Goal: Transaction & Acquisition: Purchase product/service

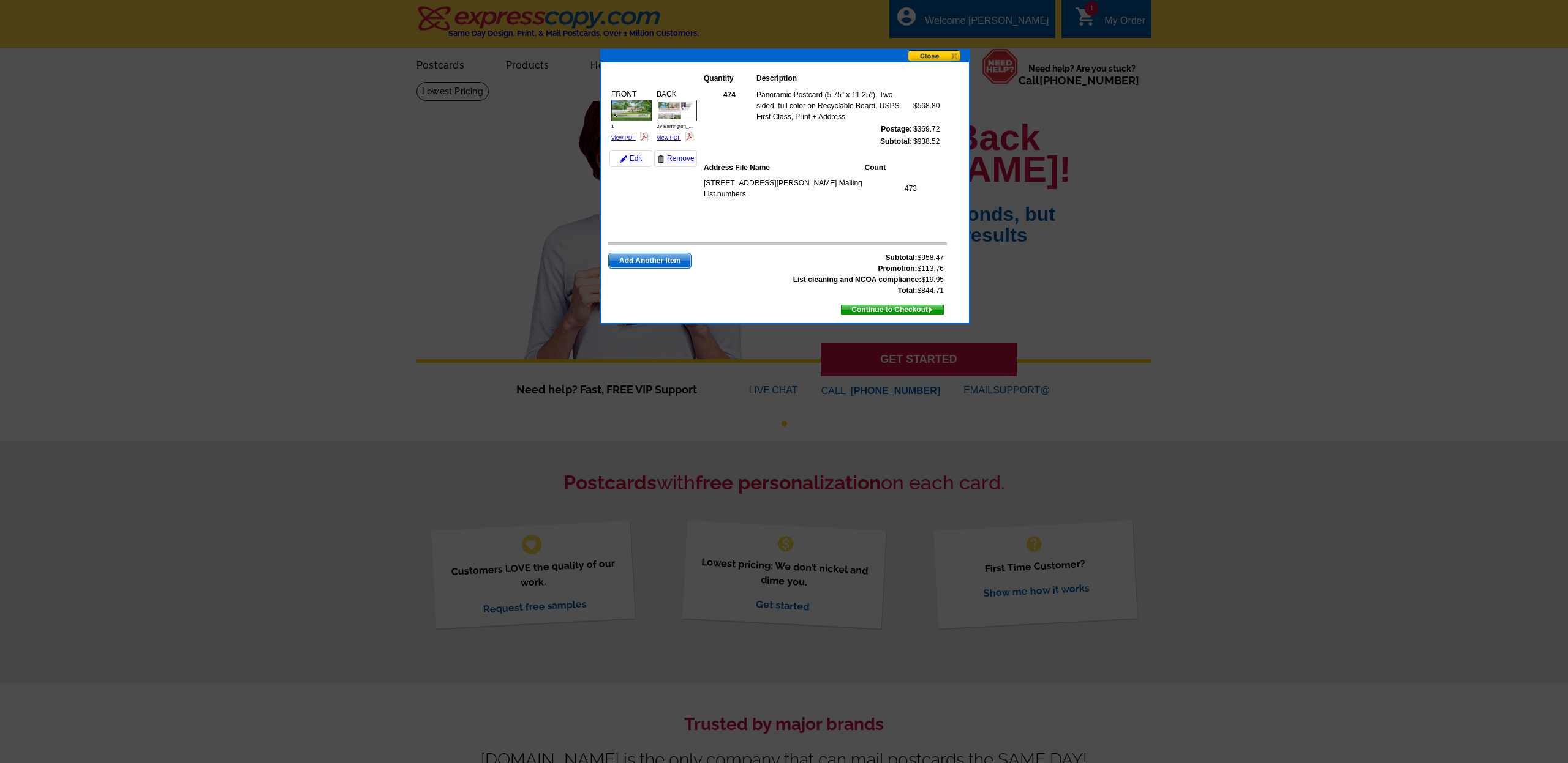
click at [899, 311] on span "Continue to Checkout" at bounding box center [892, 310] width 101 height 13
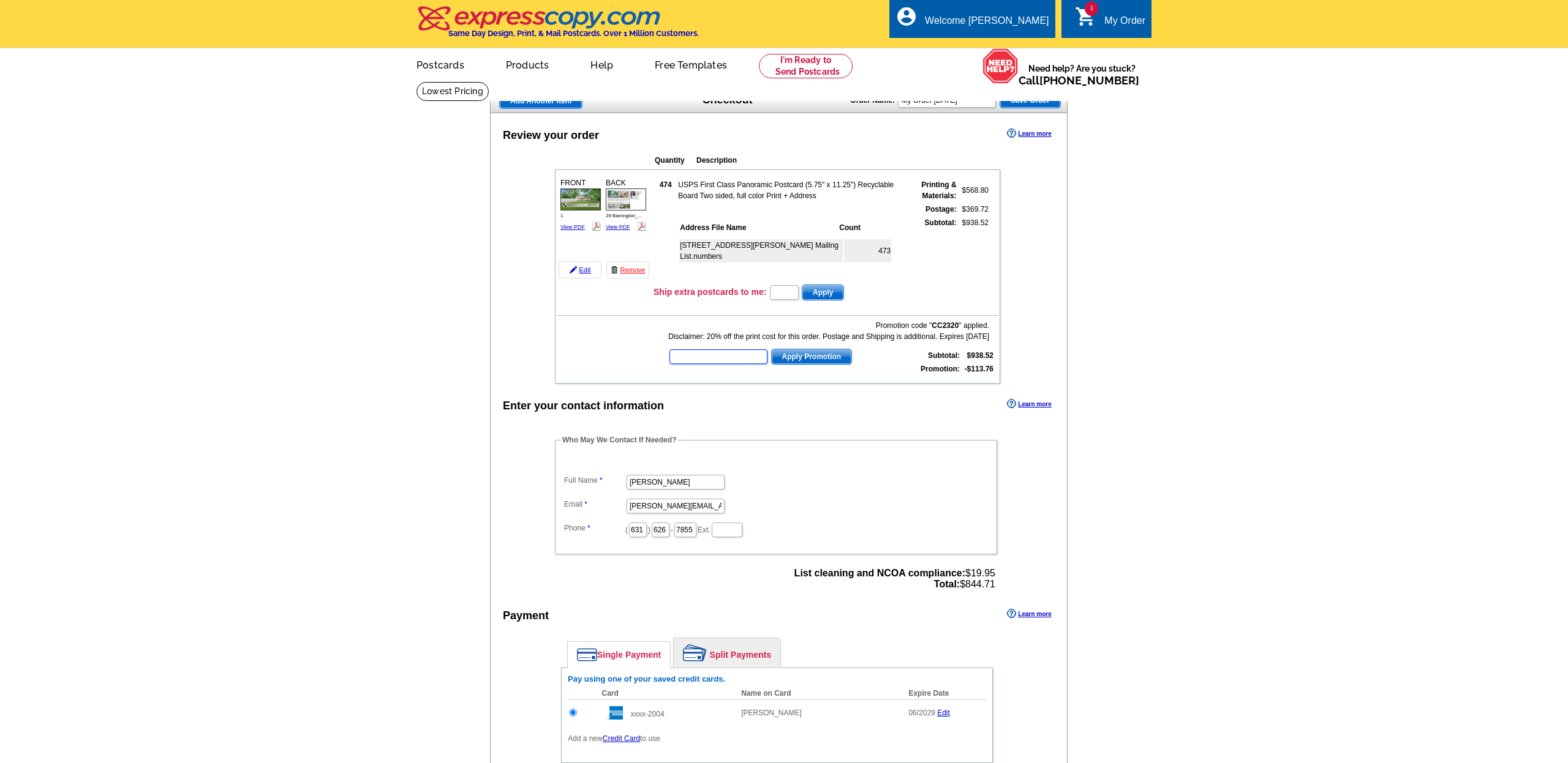
click at [698, 351] on input "text" at bounding box center [718, 356] width 98 height 14
click at [694, 355] on input "text" at bounding box center [718, 356] width 98 height 14
click at [1102, 333] on main "Add Another Item Checkout Order Name: My Order 2025-09-06 Save Order Review you…" at bounding box center [784, 495] width 1568 height 827
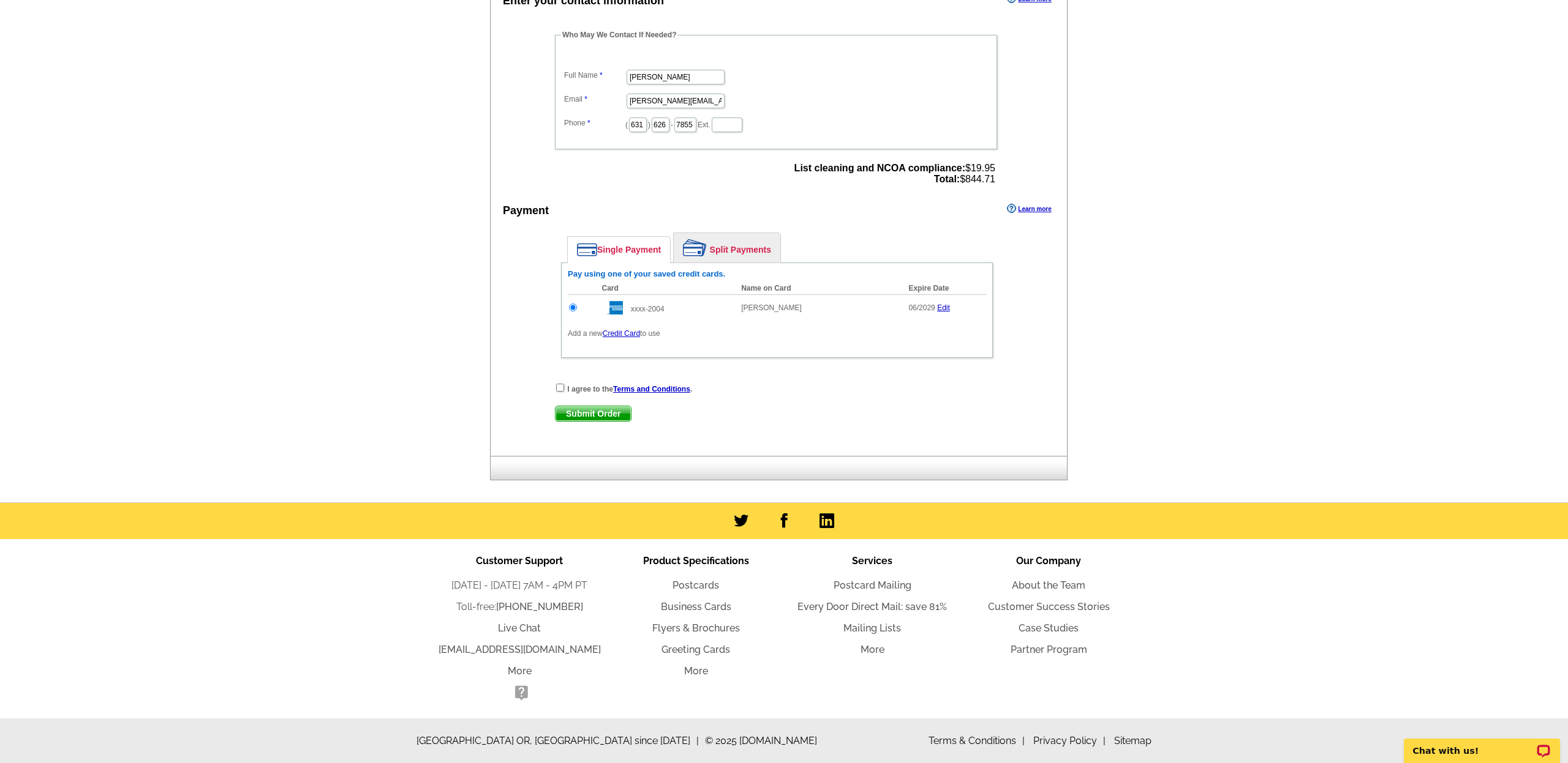
scroll to position [404, 0]
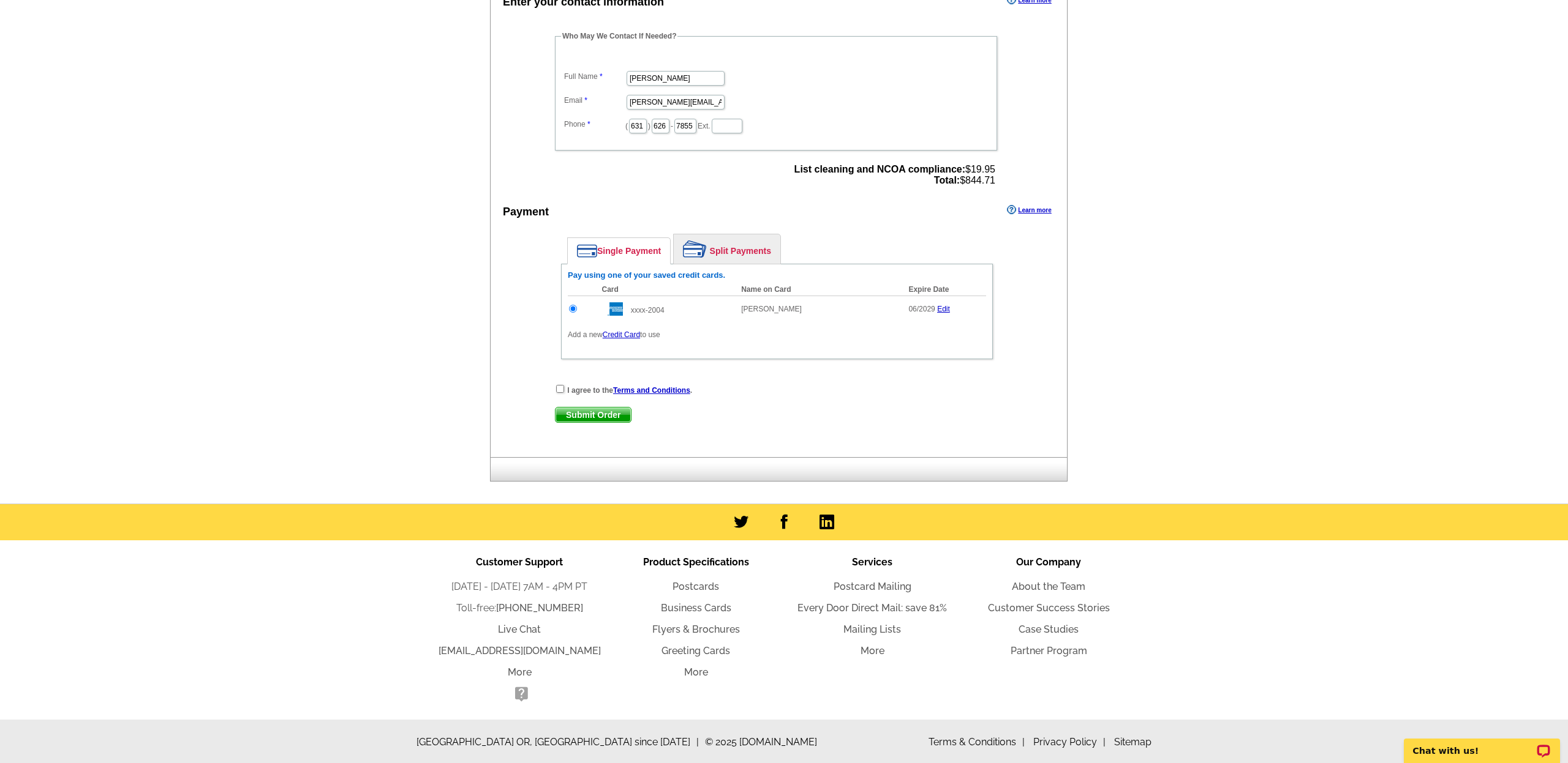
click at [583, 388] on strong "I agree to the Terms and Conditions ." at bounding box center [629, 390] width 125 height 9
click at [558, 390] on input "checkbox" at bounding box center [559, 389] width 8 height 8
checkbox input "true"
click at [611, 417] on span "Submit Order" at bounding box center [593, 415] width 75 height 14
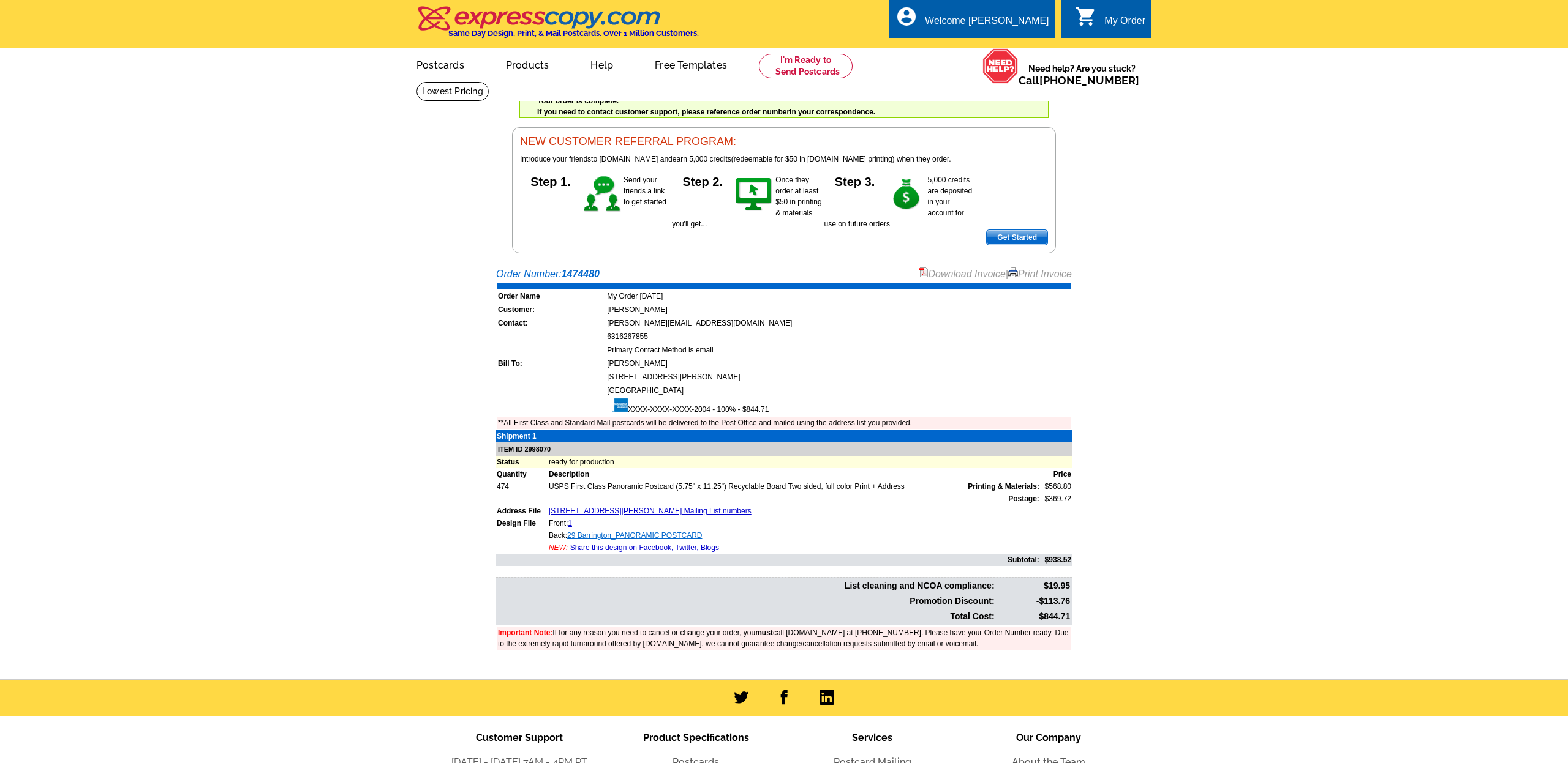
click at [612, 534] on link "29 Barrington_PANORAMIC POSTCARD" at bounding box center [634, 536] width 136 height 9
